Goal: Task Accomplishment & Management: Use online tool/utility

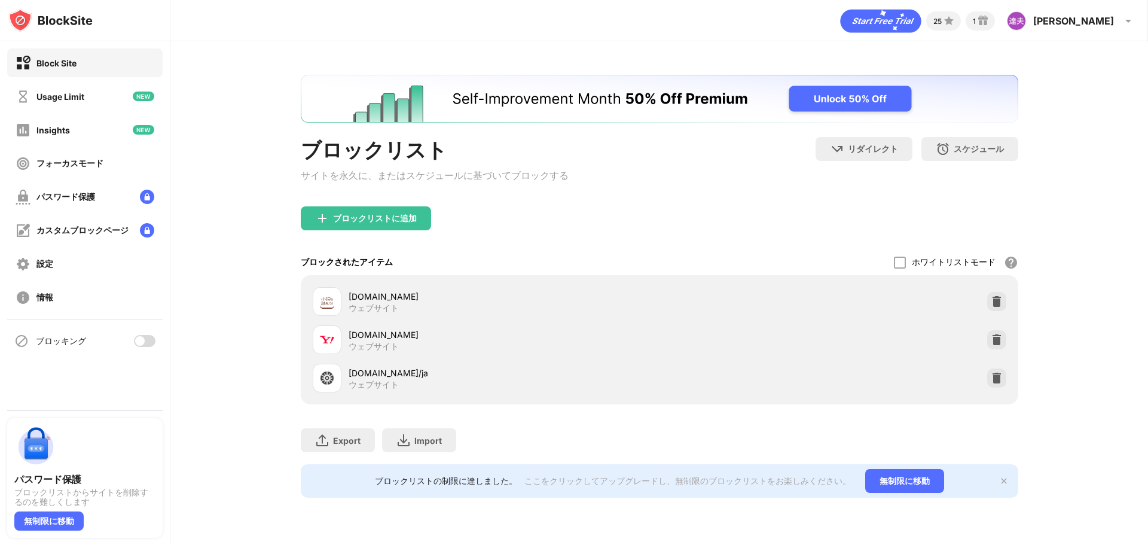
click at [139, 342] on div at bounding box center [140, 341] width 10 height 10
